Goal: Feedback & Contribution: Submit feedback/report problem

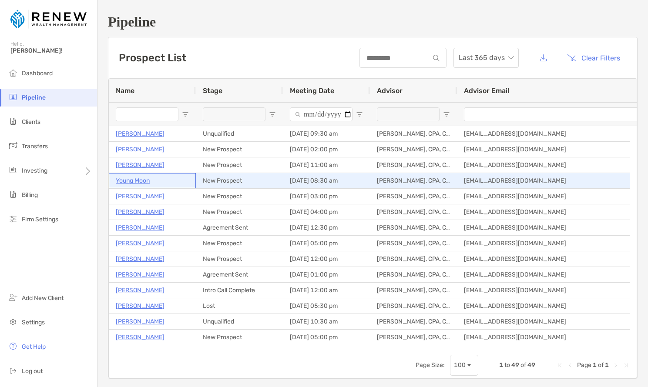
click at [143, 180] on p "Young Moon" at bounding box center [133, 180] width 34 height 11
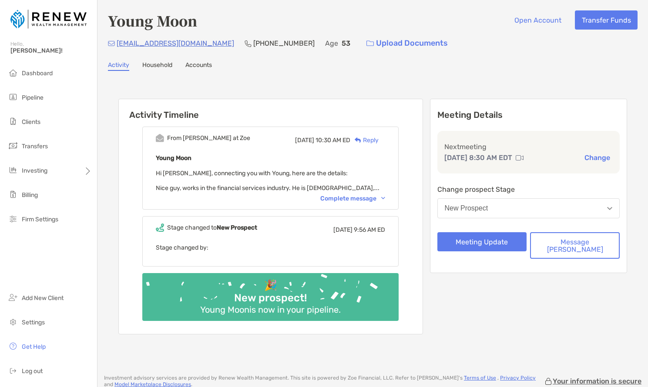
click at [351, 199] on div "Complete message" at bounding box center [352, 198] width 65 height 7
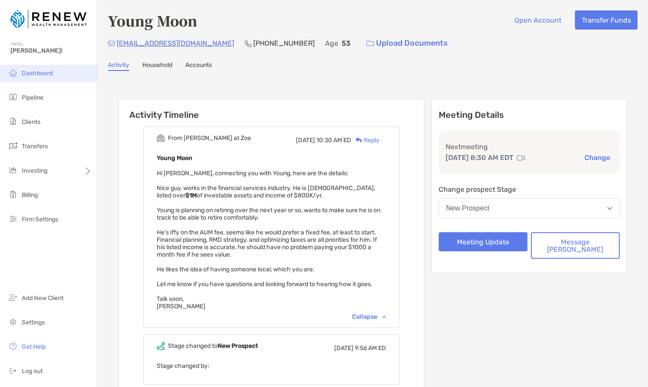
click at [53, 71] on li "Dashboard" at bounding box center [48, 73] width 97 height 17
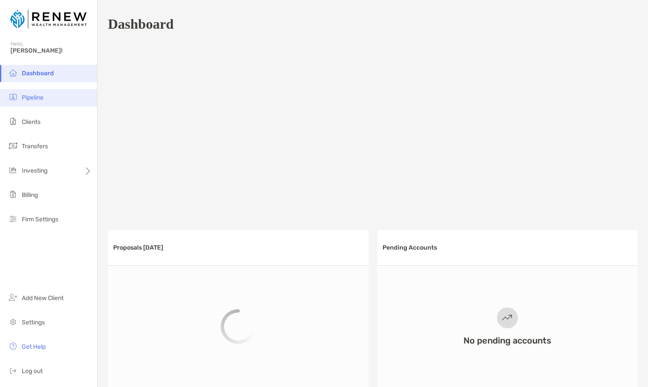
click at [59, 97] on li "Pipeline" at bounding box center [48, 97] width 97 height 17
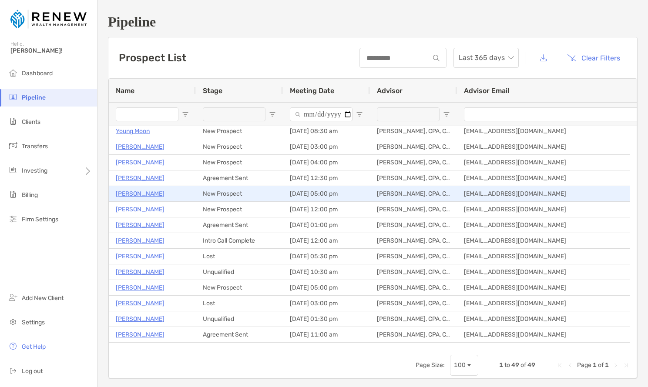
click at [144, 194] on p "Cece Meyer" at bounding box center [140, 193] width 49 height 11
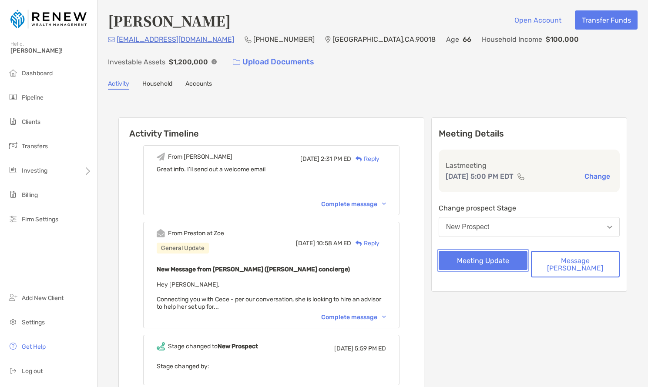
click at [508, 263] on button "Meeting Update" at bounding box center [482, 260] width 89 height 19
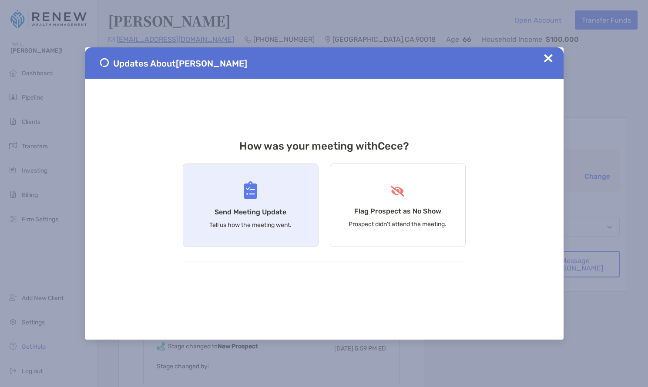
click at [262, 220] on div "Send Meeting Update Tell us how the meeting went." at bounding box center [251, 206] width 136 height 84
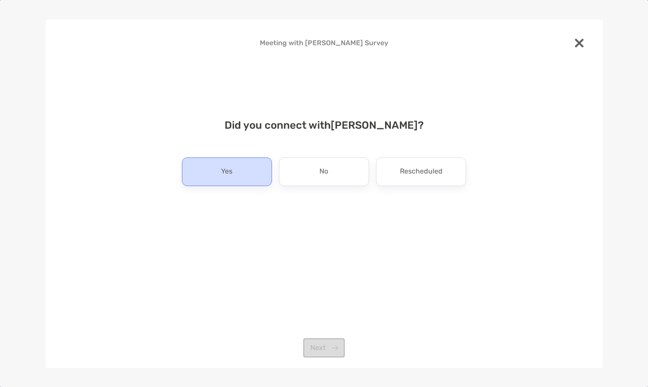
click at [253, 180] on div "Yes" at bounding box center [227, 171] width 90 height 29
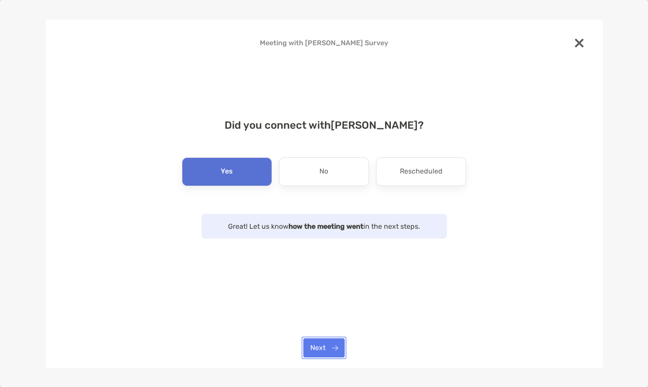
click at [321, 340] on button "Next" at bounding box center [323, 347] width 41 height 19
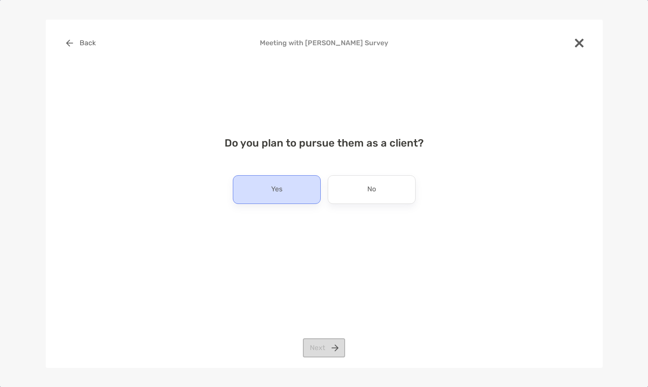
click at [287, 194] on div "Yes" at bounding box center [277, 189] width 88 height 29
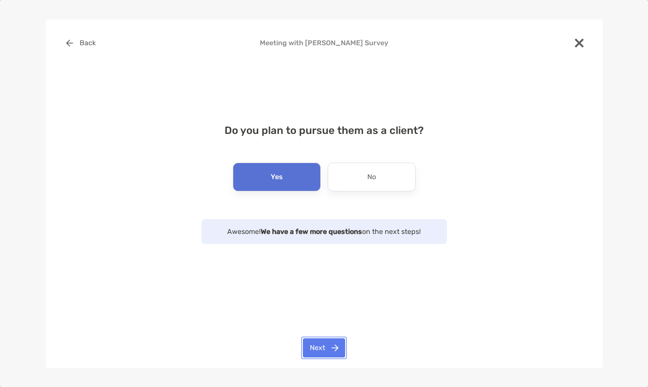
click at [321, 355] on button "Next" at bounding box center [324, 347] width 42 height 19
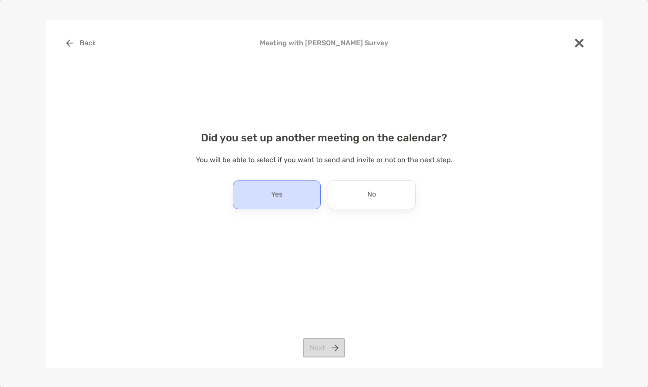
click at [299, 195] on div "Yes" at bounding box center [277, 195] width 88 height 29
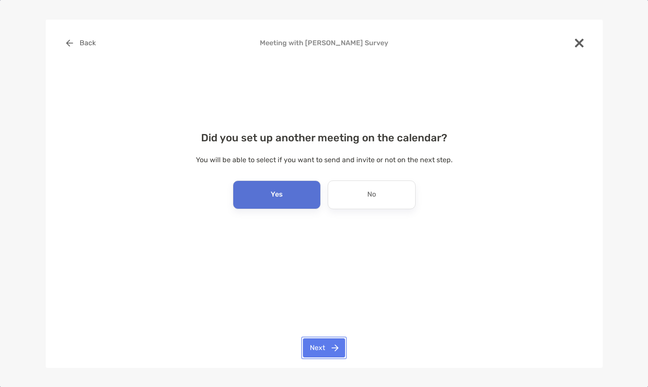
click at [331, 349] on button "Next" at bounding box center [324, 347] width 42 height 19
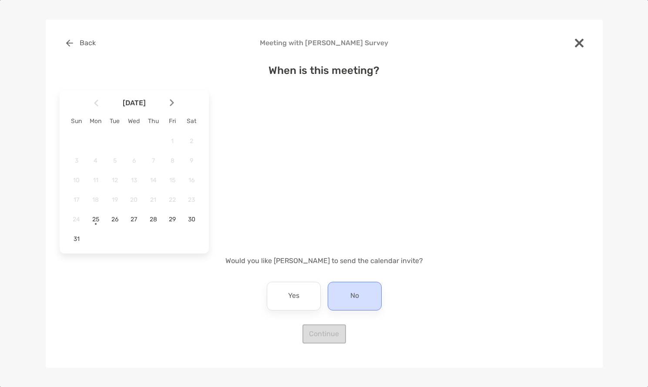
click at [362, 290] on div "No" at bounding box center [355, 296] width 54 height 29
click at [157, 221] on span "28" at bounding box center [153, 219] width 15 height 7
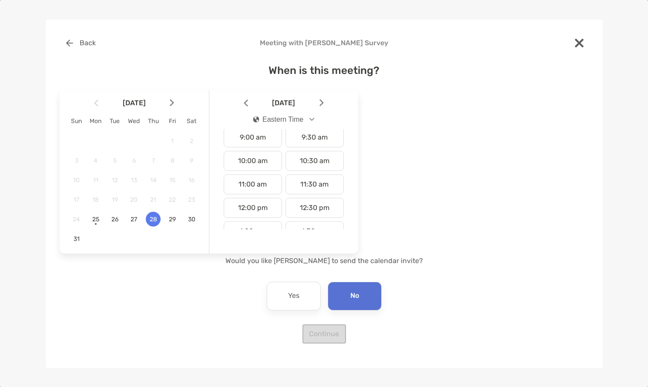
scroll to position [230, 0]
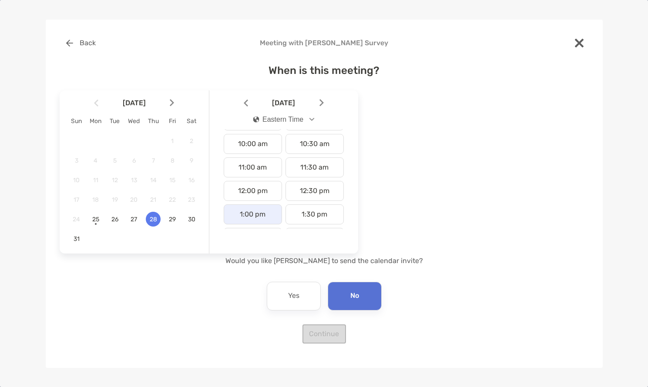
click at [263, 213] on div "1:00 pm" at bounding box center [253, 214] width 58 height 20
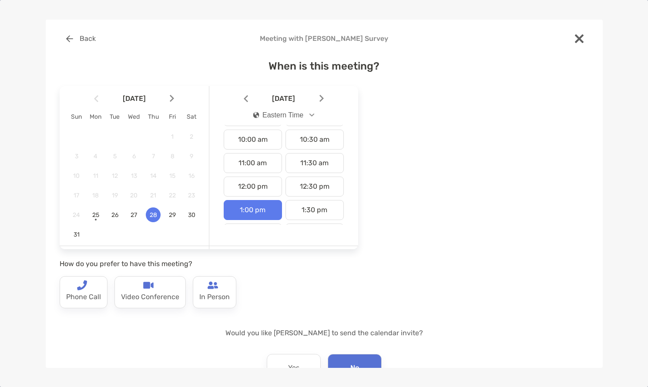
scroll to position [3, 0]
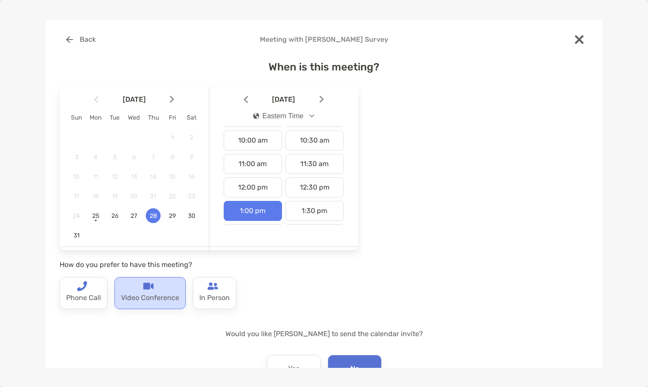
click at [157, 297] on p "Video Conference" at bounding box center [150, 298] width 58 height 14
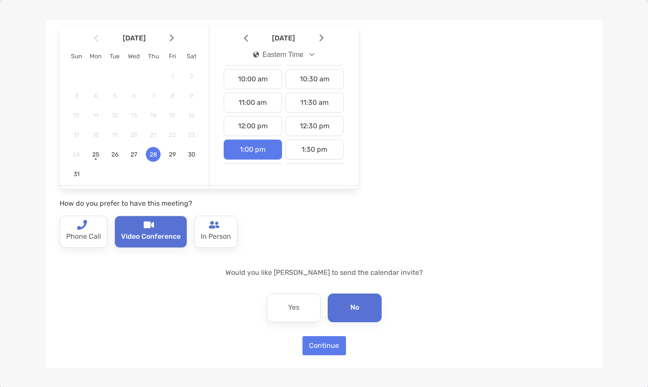
scroll to position [58, 0]
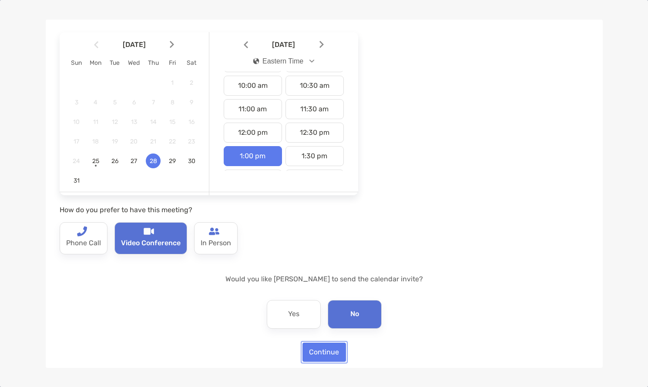
click at [328, 350] on button "Continue" at bounding box center [323, 352] width 43 height 19
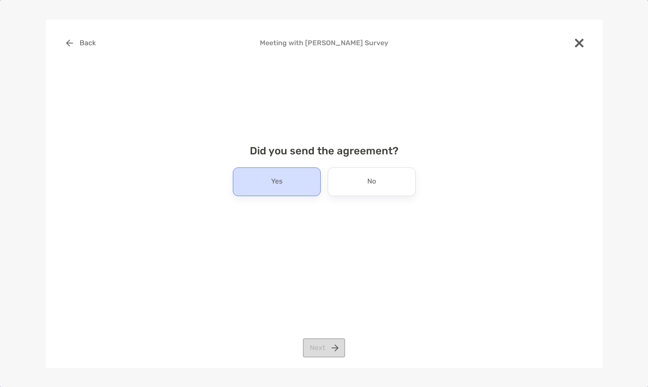
click at [301, 192] on div "Yes" at bounding box center [277, 181] width 88 height 29
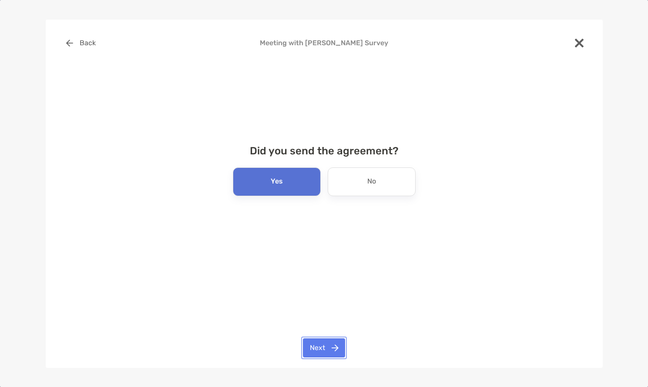
click at [321, 350] on button "Next" at bounding box center [324, 347] width 42 height 19
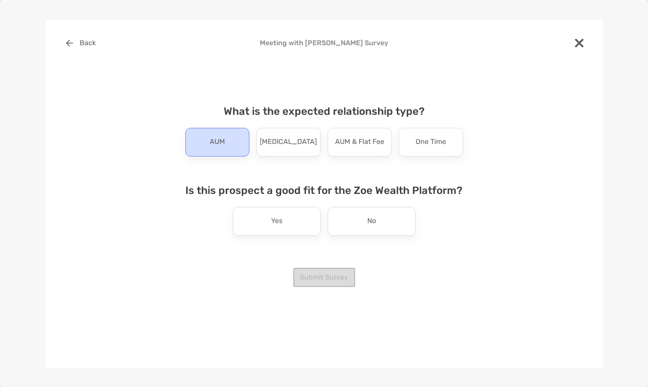
click at [226, 143] on div "AUM" at bounding box center [217, 142] width 64 height 29
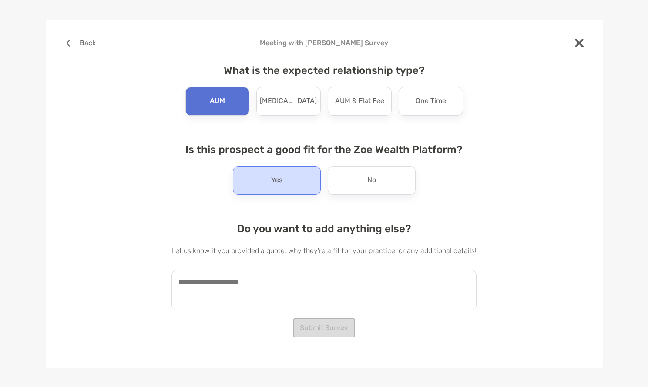
click at [277, 182] on p "Yes" at bounding box center [276, 181] width 11 height 14
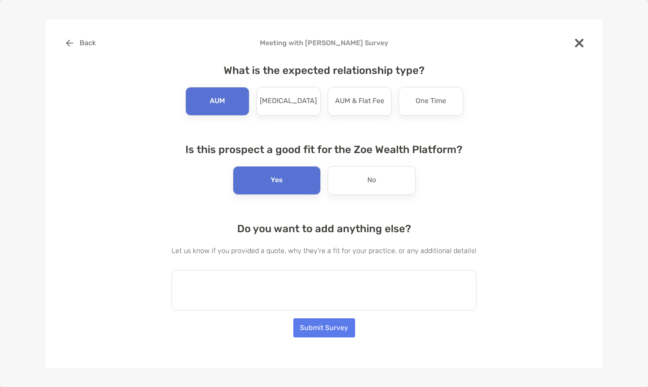
click at [259, 284] on textarea at bounding box center [323, 290] width 305 height 40
click at [312, 285] on textarea at bounding box center [323, 290] width 305 height 40
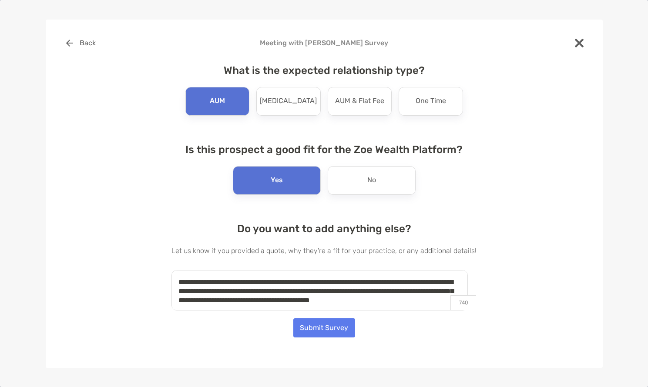
scroll to position [4, 0]
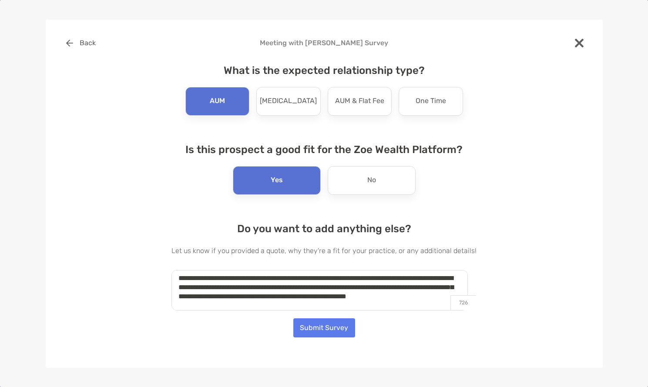
click at [231, 305] on textarea "**********" at bounding box center [319, 290] width 296 height 40
click at [299, 308] on textarea "**********" at bounding box center [319, 290] width 296 height 40
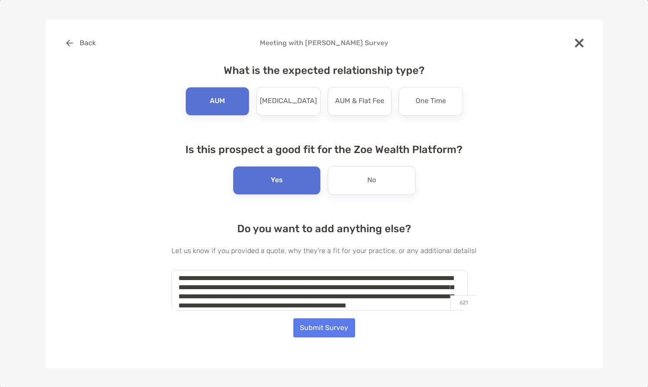
scroll to position [0, 0]
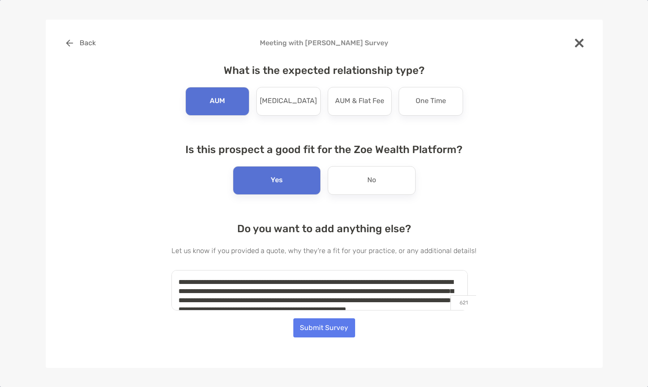
type textarea "**********"
click at [321, 326] on button "Submit Survey" at bounding box center [324, 327] width 62 height 19
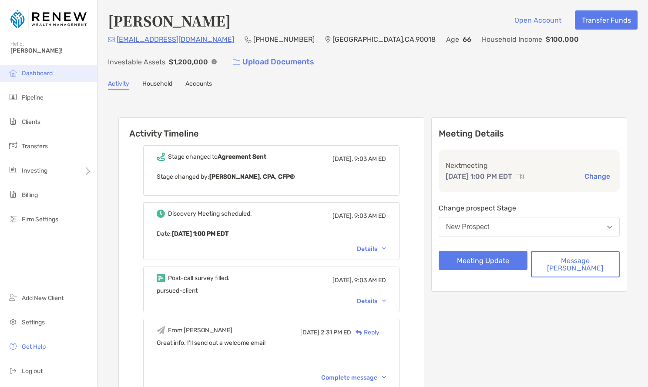
click at [40, 73] on span "Dashboard" at bounding box center [37, 73] width 31 height 7
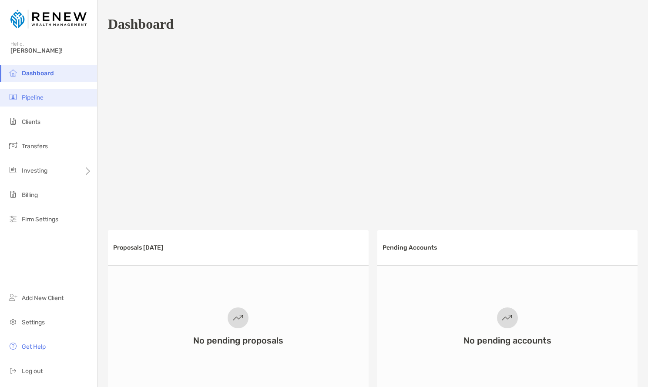
click at [50, 103] on li "Pipeline" at bounding box center [48, 97] width 97 height 17
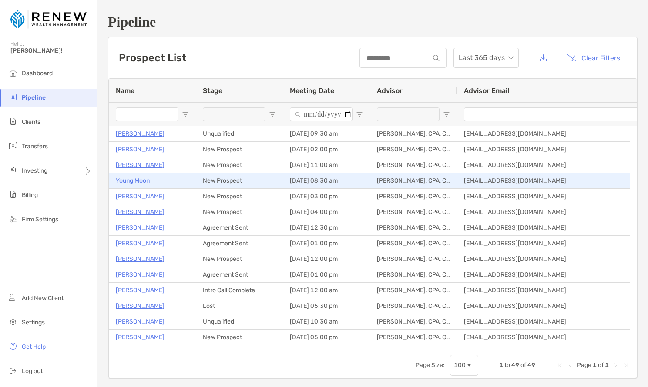
click at [132, 181] on p "Young Moon" at bounding box center [133, 180] width 34 height 11
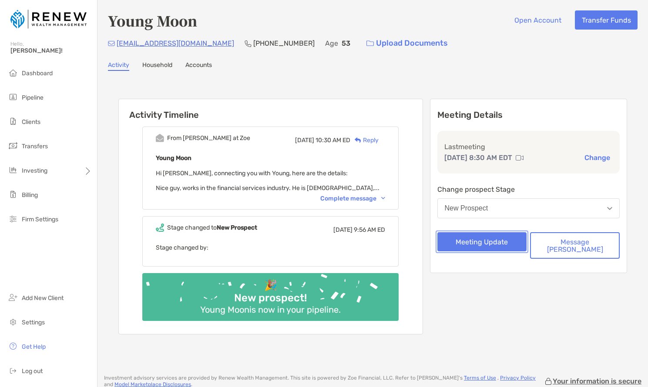
click at [489, 244] on button "Meeting Update" at bounding box center [482, 241] width 90 height 19
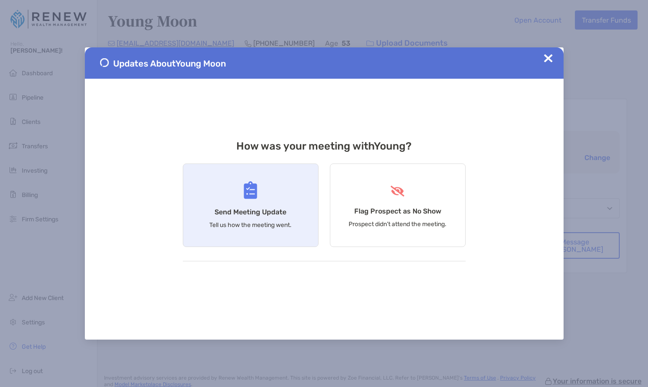
click at [255, 216] on h4 "Send Meeting Update" at bounding box center [250, 212] width 72 height 8
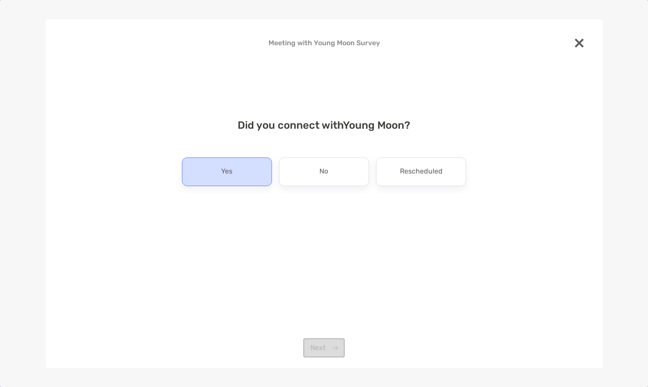
click at [243, 175] on div "Yes" at bounding box center [227, 171] width 90 height 29
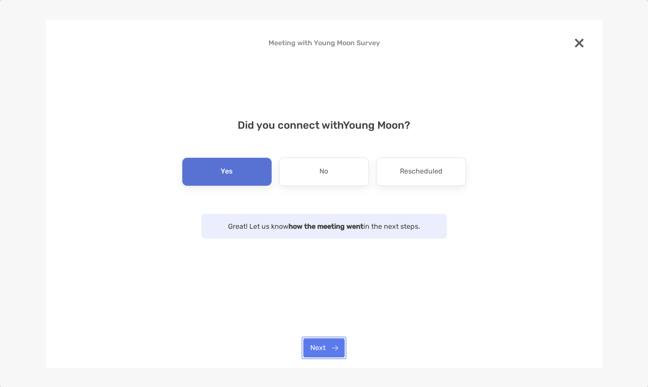
click at [328, 343] on button "Next" at bounding box center [323, 347] width 41 height 19
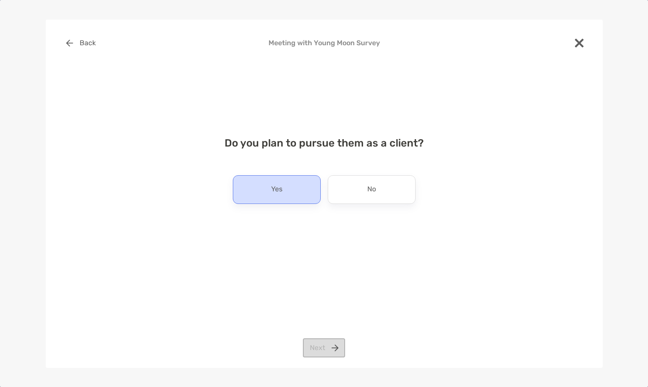
click at [285, 192] on div "Yes" at bounding box center [277, 189] width 88 height 29
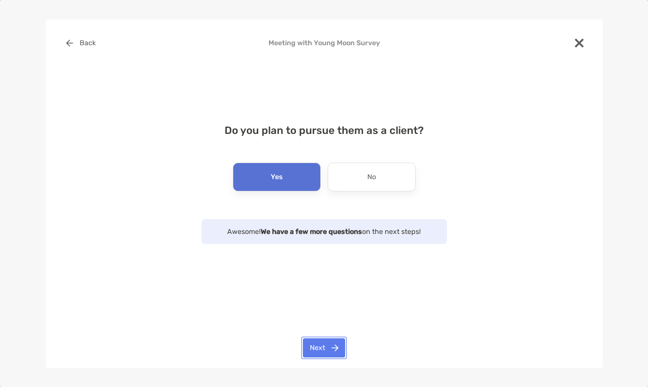
click at [332, 348] on button "Next" at bounding box center [324, 347] width 42 height 19
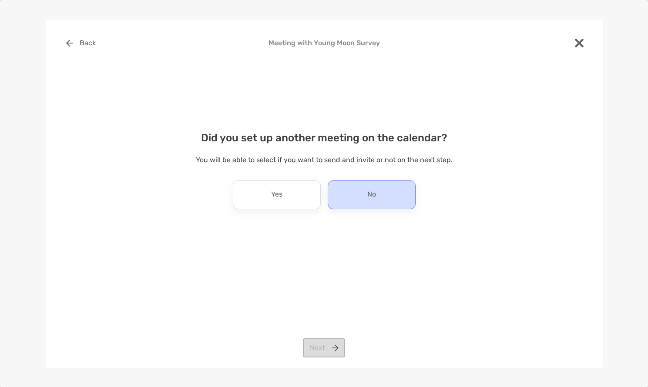
click at [363, 196] on div "No" at bounding box center [372, 195] width 88 height 29
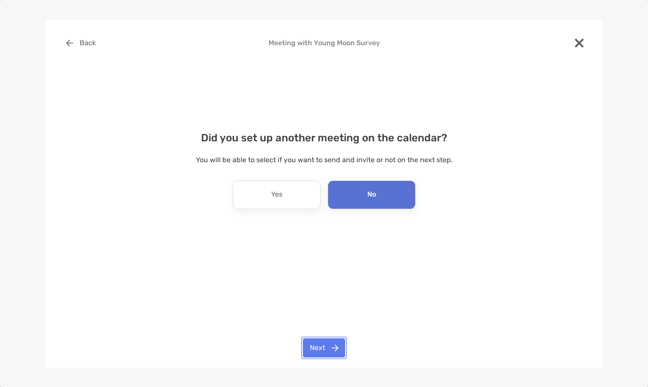
click at [328, 349] on button "Next" at bounding box center [324, 347] width 42 height 19
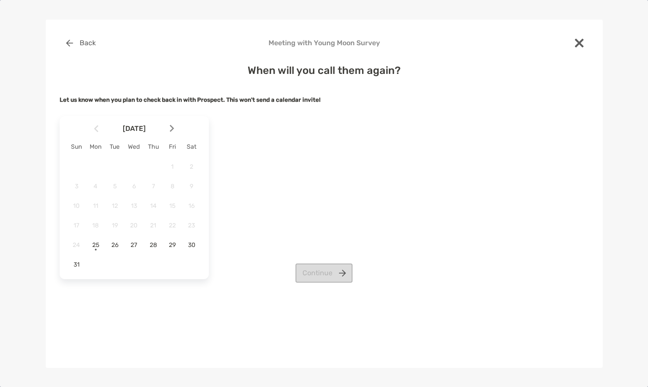
click at [173, 130] on img at bounding box center [172, 128] width 4 height 7
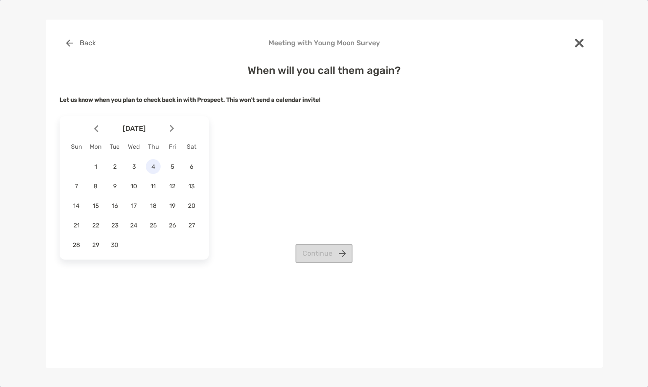
click at [155, 165] on span "4" at bounding box center [153, 166] width 15 height 7
click at [322, 252] on button "Continue" at bounding box center [323, 253] width 57 height 19
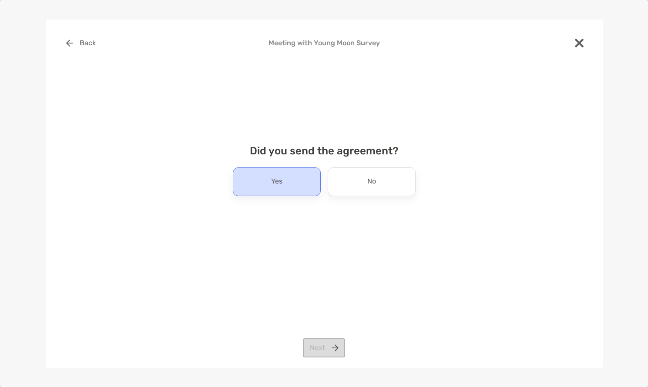
click at [299, 187] on div "Yes" at bounding box center [277, 181] width 88 height 29
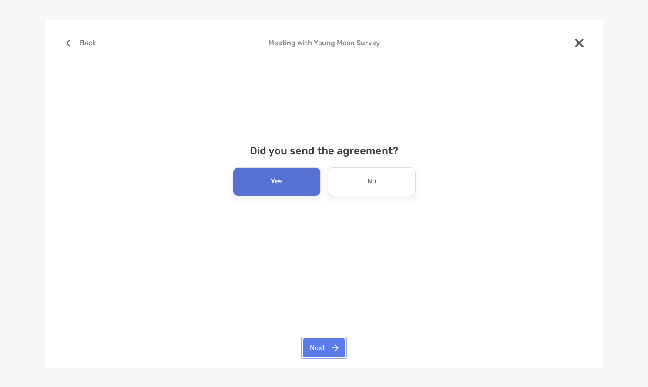
click at [327, 346] on button "Next" at bounding box center [324, 347] width 42 height 19
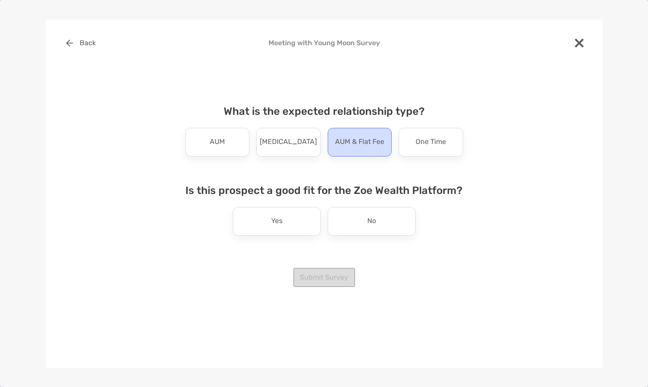
click at [376, 145] on p "AUM & Flat Fee" at bounding box center [359, 142] width 49 height 14
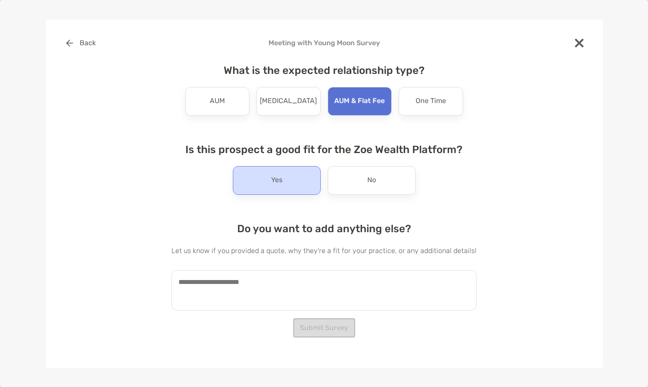
click at [297, 184] on div "Yes" at bounding box center [277, 180] width 88 height 29
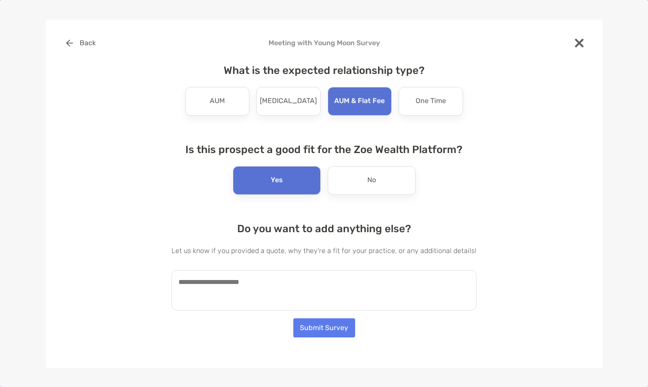
click at [269, 282] on textarea at bounding box center [323, 290] width 305 height 40
type textarea "*"
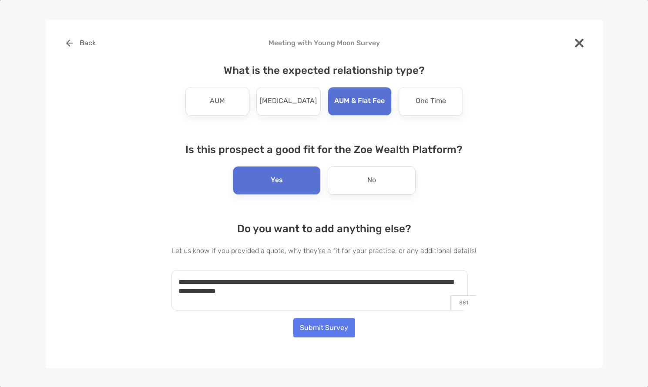
click at [248, 292] on textarea "**********" at bounding box center [319, 290] width 296 height 40
click at [293, 294] on textarea "**********" at bounding box center [319, 290] width 296 height 40
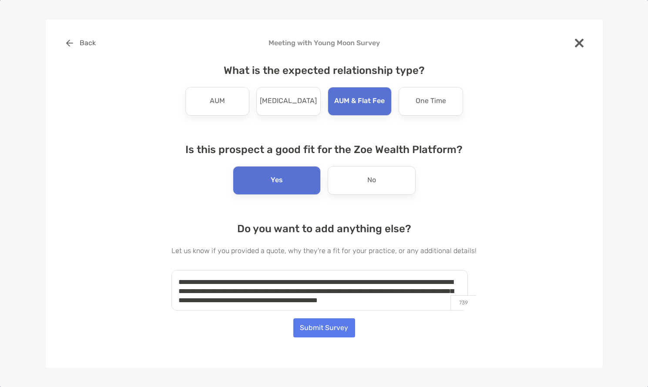
scroll to position [4, 0]
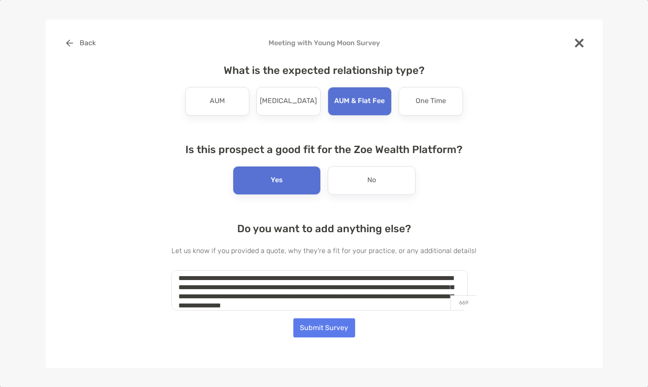
click at [0, 0] on span "****" at bounding box center [0, 0] width 0 height 0
click at [436, 305] on textarea "**********" at bounding box center [319, 290] width 296 height 40
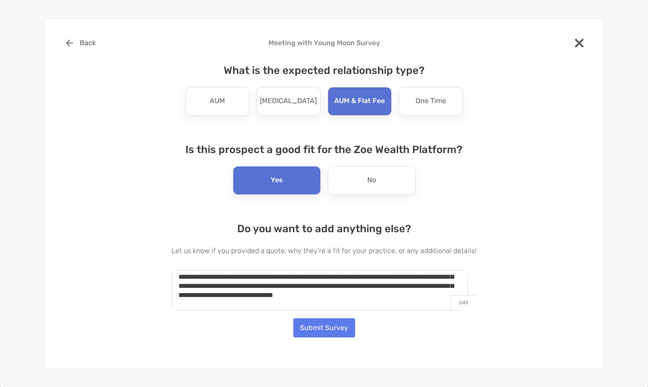
scroll to position [23, 0]
type textarea "**********"
click at [321, 327] on button "Submit Survey" at bounding box center [324, 327] width 62 height 19
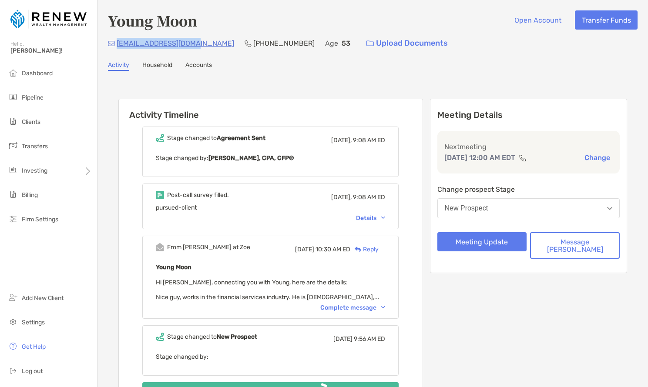
drag, startPoint x: 201, startPoint y: 42, endPoint x: 117, endPoint y: 45, distance: 83.1
click at [117, 45] on div "[EMAIL_ADDRESS][DOMAIN_NAME] [PHONE_NUMBER] Age [DEMOGRAPHIC_DATA] Upload Docum…" at bounding box center [372, 43] width 529 height 19
copy p "[EMAIL_ADDRESS][DOMAIN_NAME]"
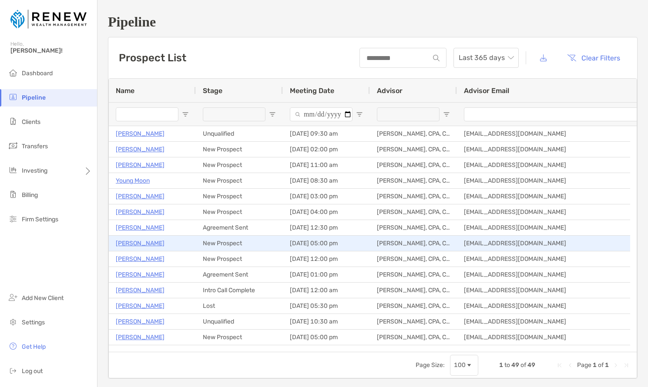
scroll to position [50, 0]
